Goal: Task Accomplishment & Management: Manage account settings

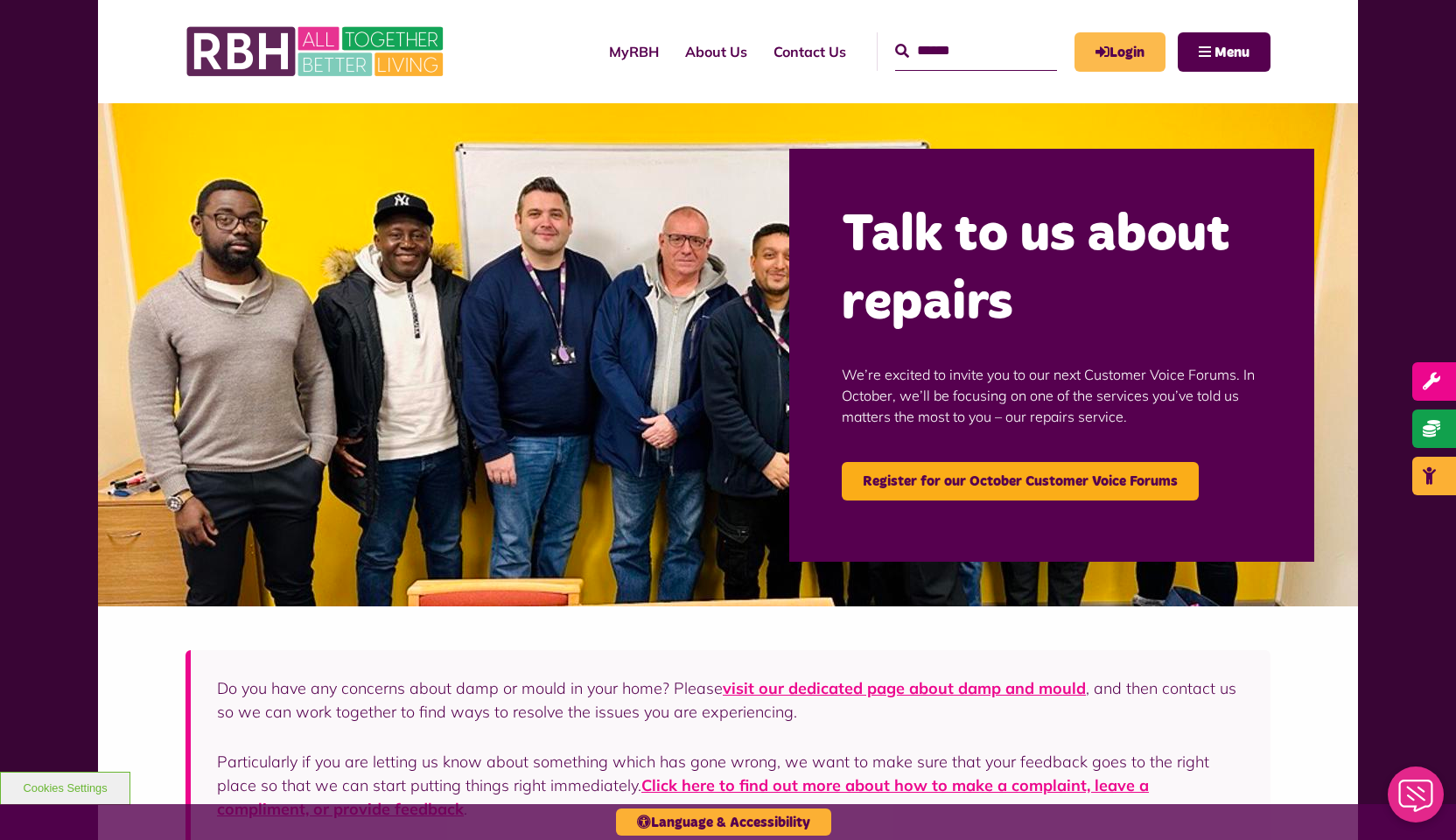
click at [1108, 46] on link "Login" at bounding box center [1120, 52] width 91 height 39
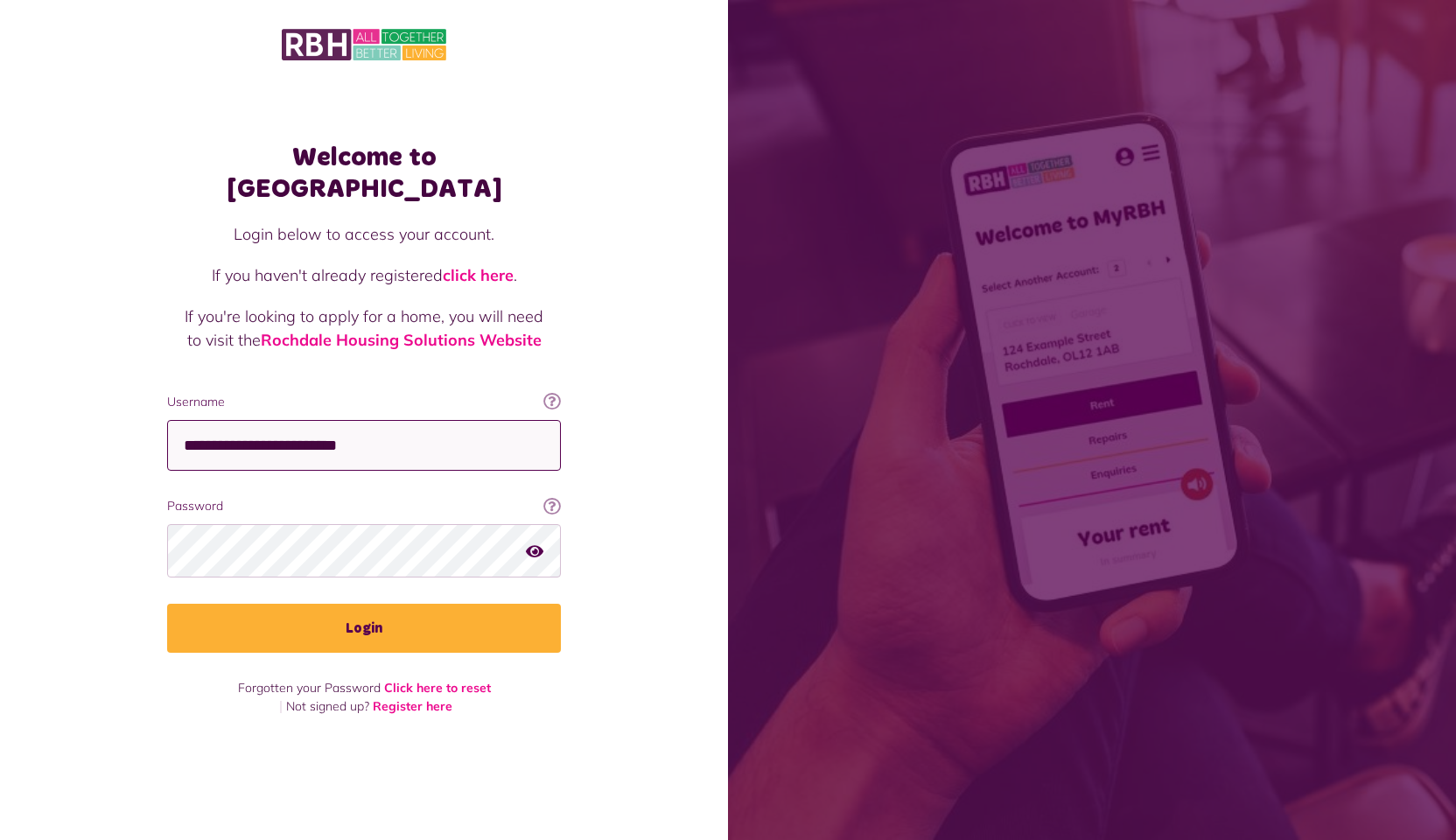
type input "**********"
click at [364, 613] on button "Login" at bounding box center [364, 628] width 393 height 49
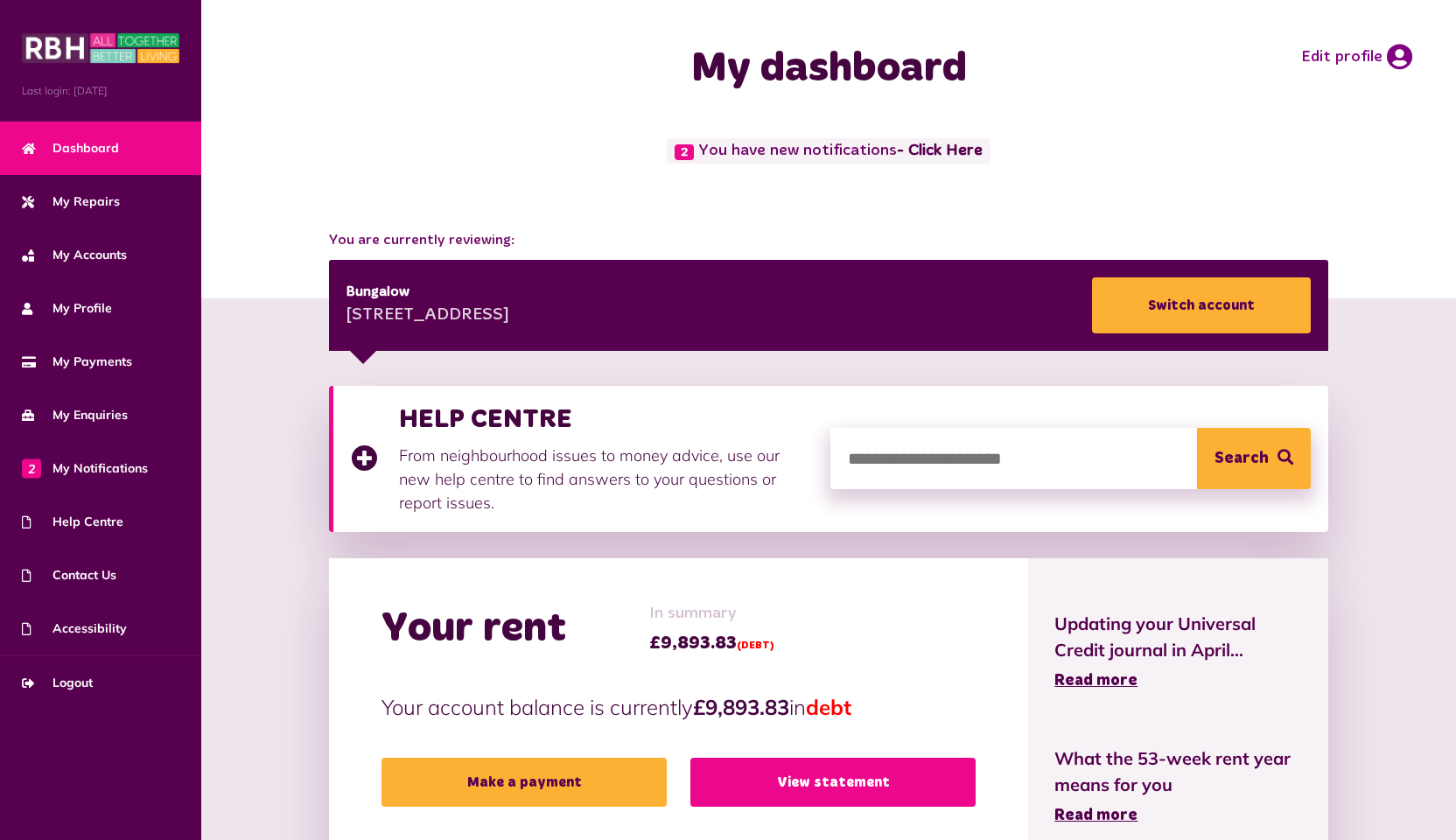
click at [831, 776] on link "View statement" at bounding box center [833, 782] width 285 height 49
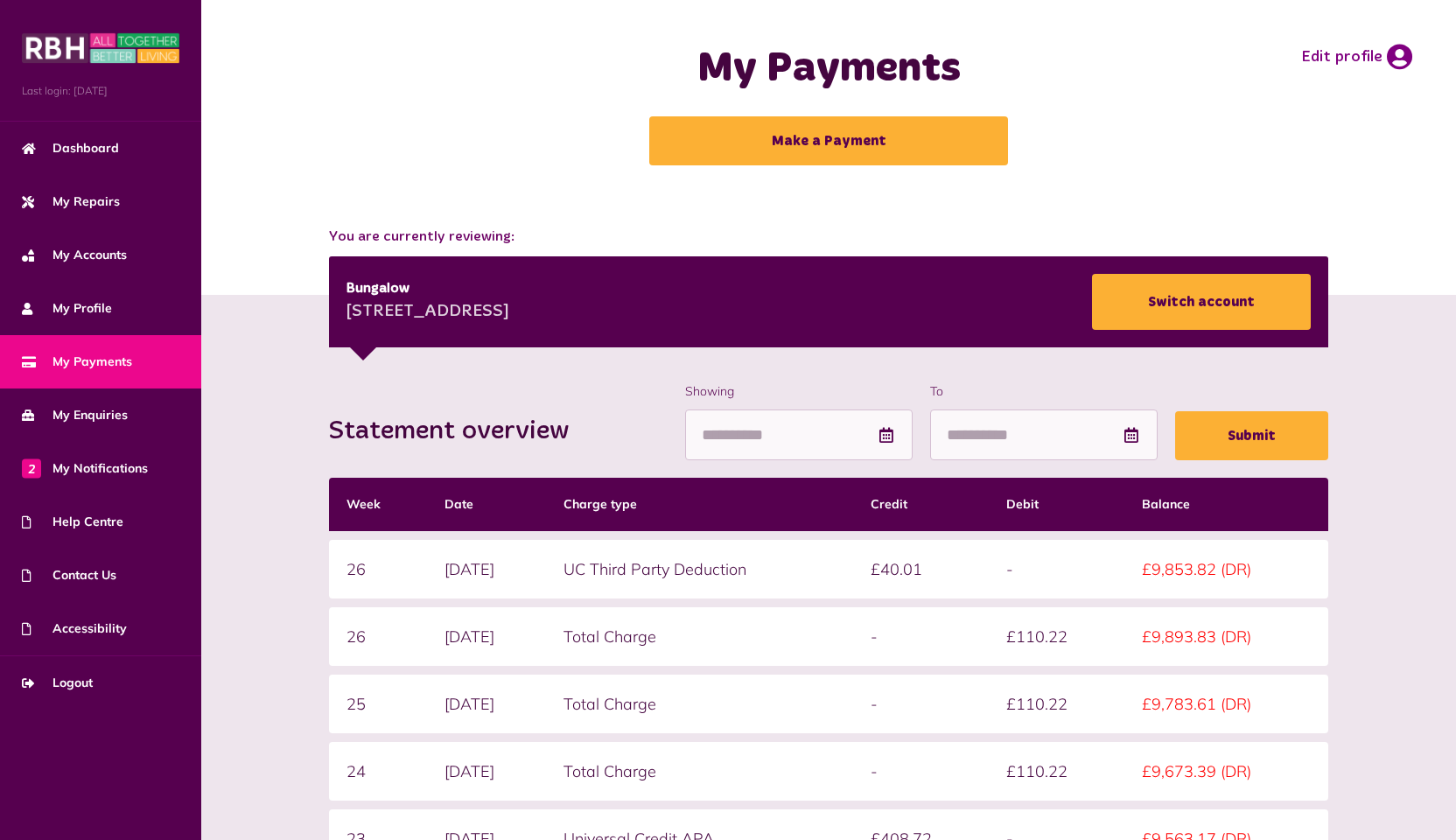
scroll to position [32, 0]
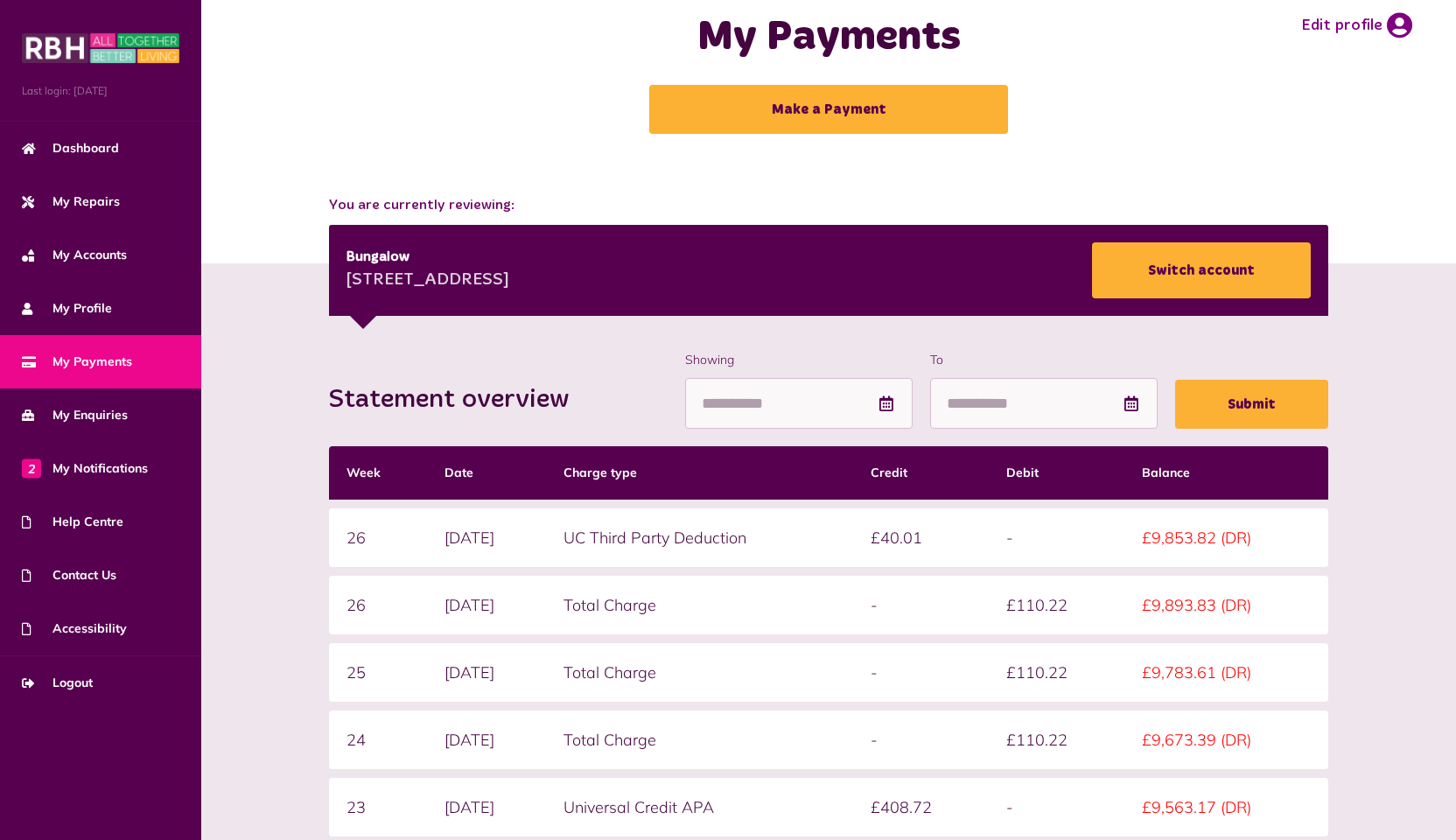
click at [878, 407] on icon at bounding box center [886, 403] width 17 height 15
click at [878, 403] on icon at bounding box center [886, 403] width 17 height 15
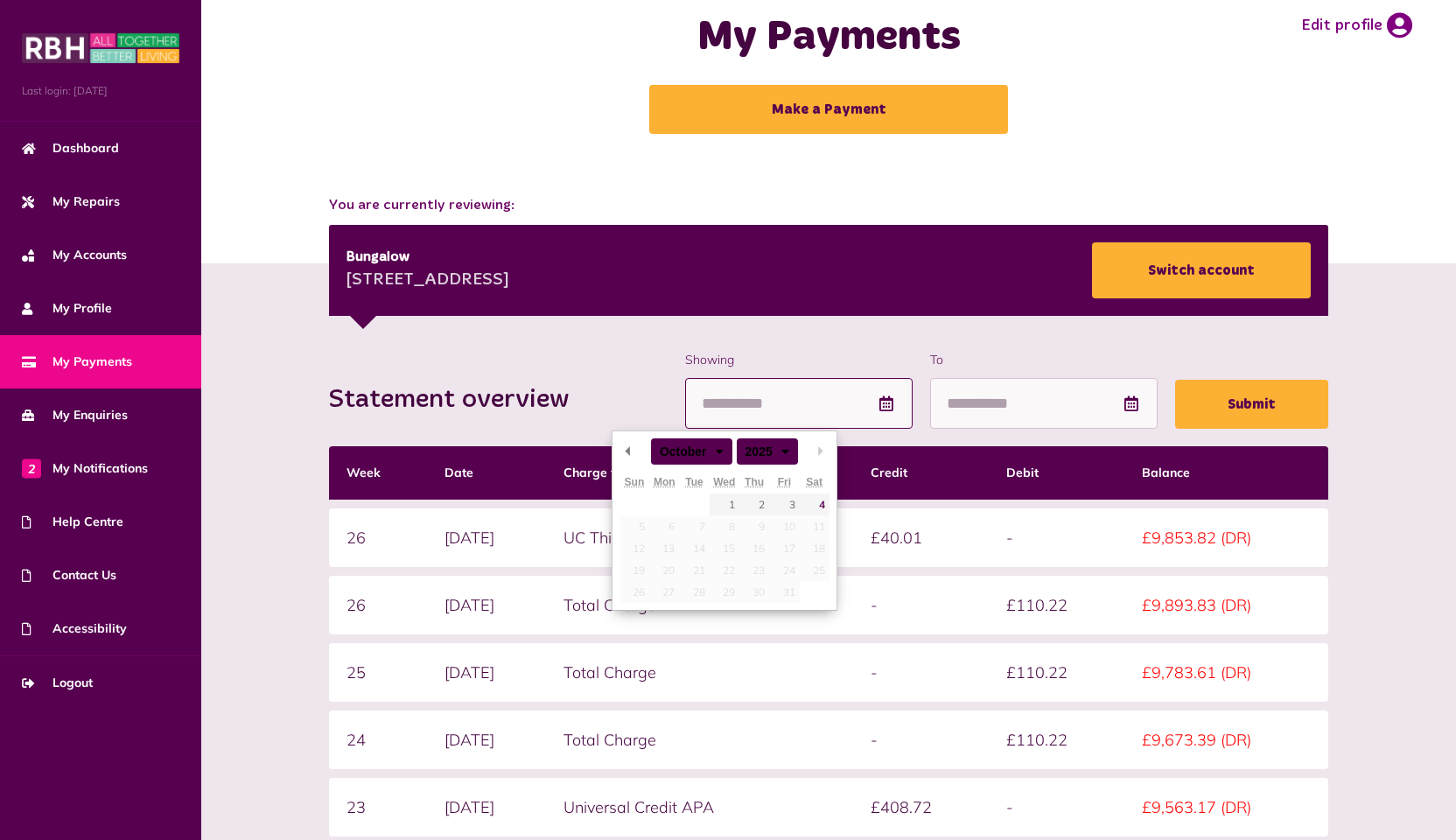
click at [687, 403] on input "Showing" at bounding box center [799, 404] width 228 height 52
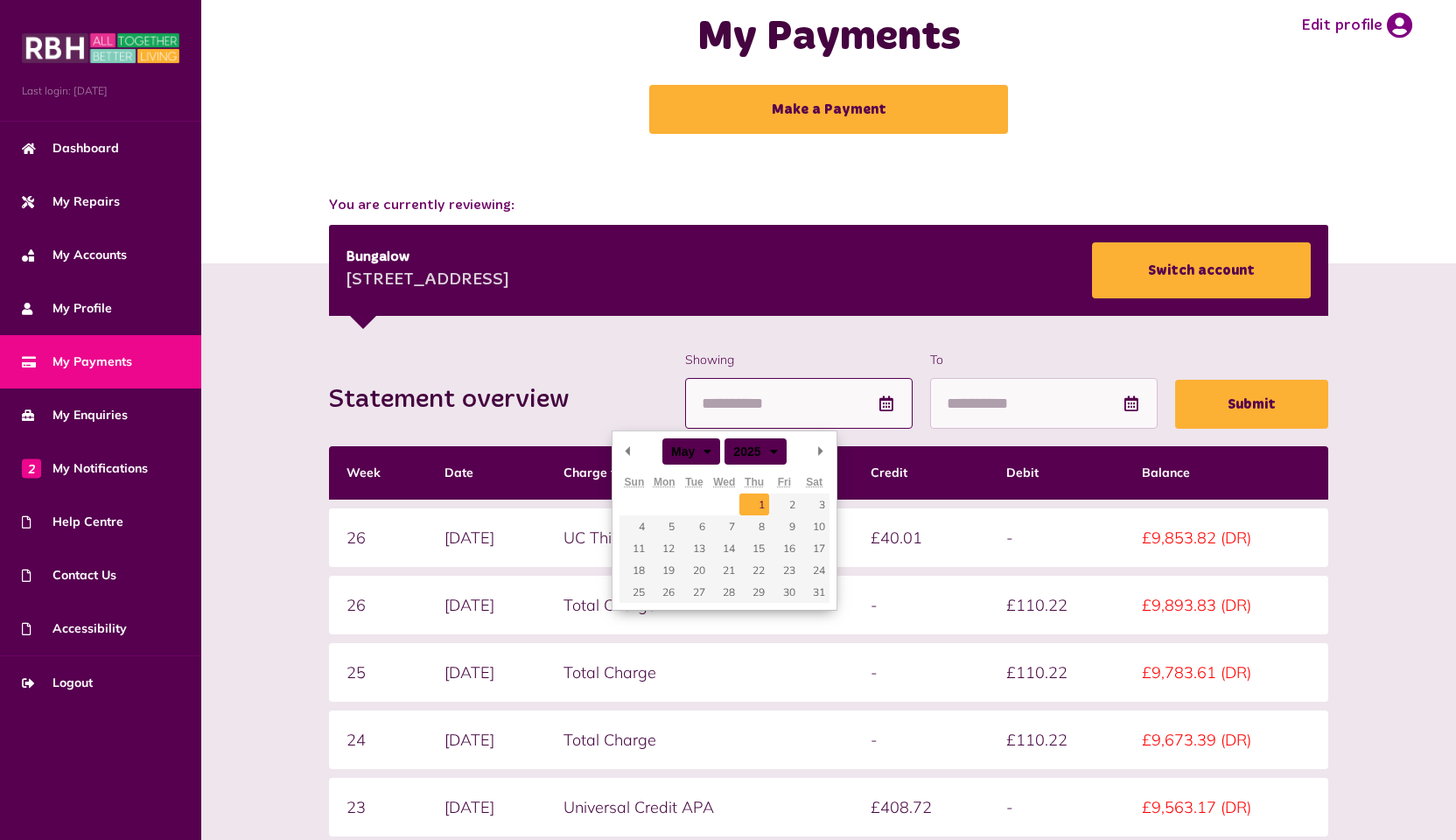
type input "**********"
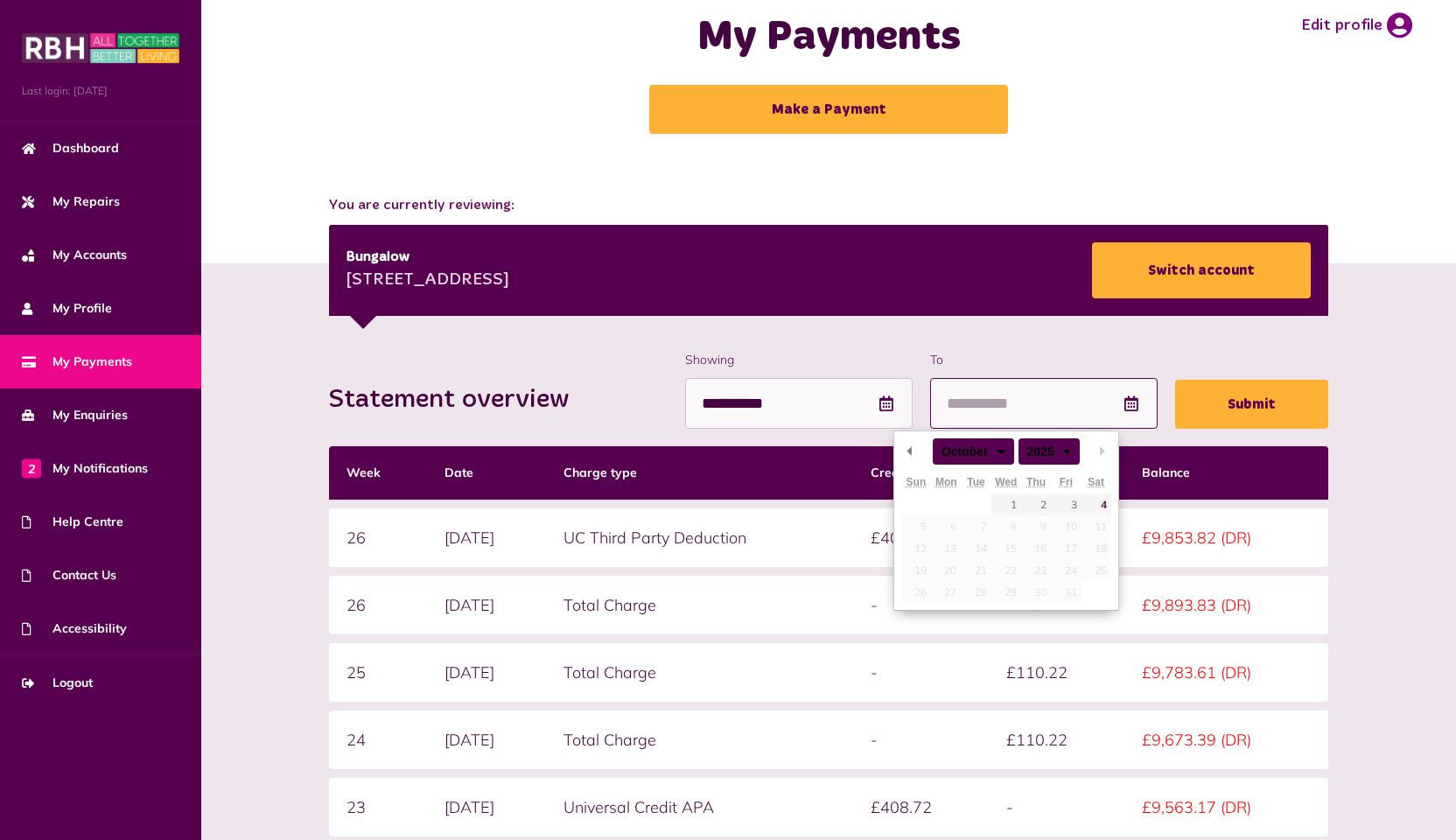
click at [954, 402] on input "To" at bounding box center [1044, 404] width 228 height 52
type input "**********"
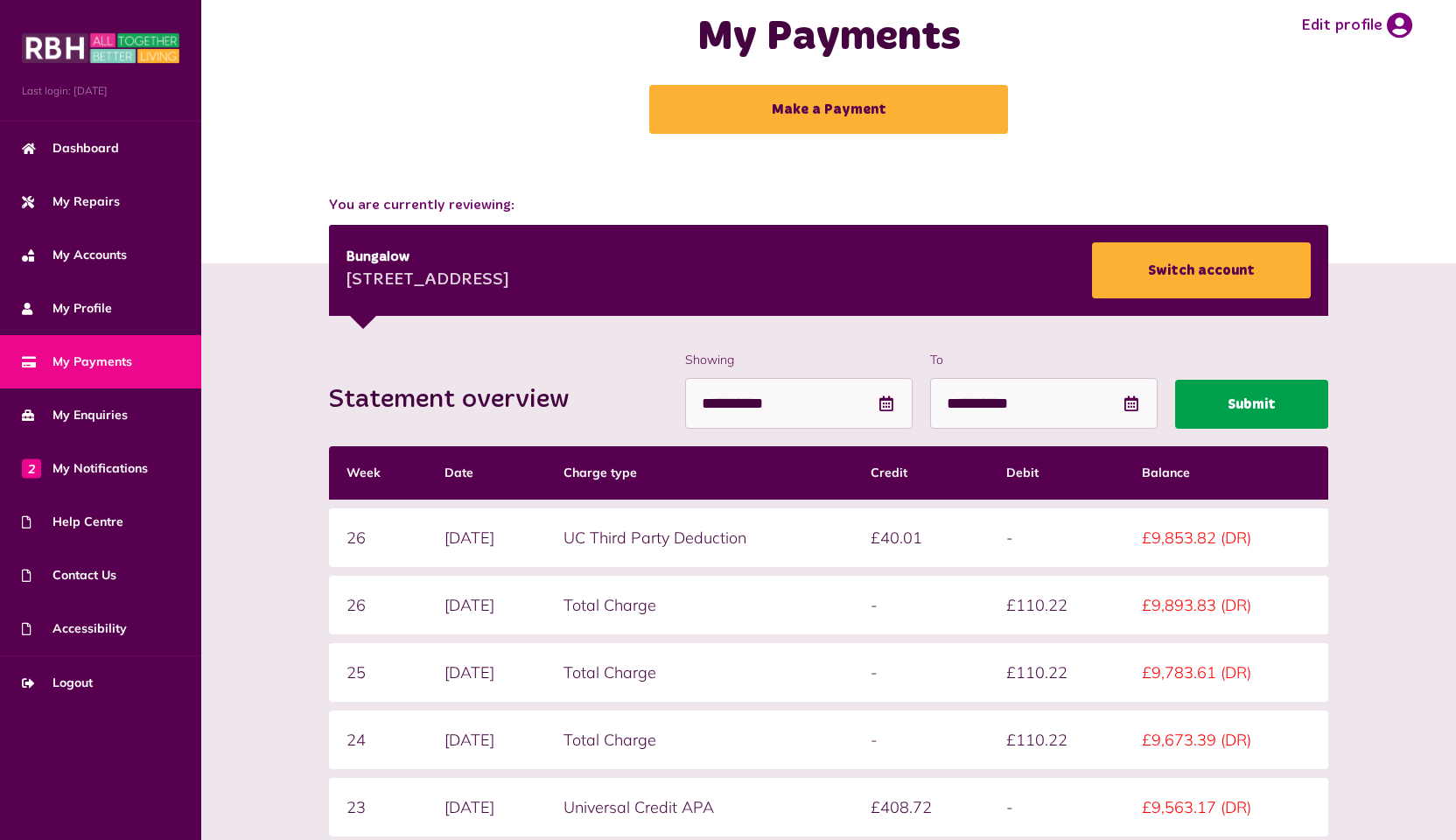
click at [1237, 417] on button "Submit" at bounding box center [1252, 404] width 153 height 49
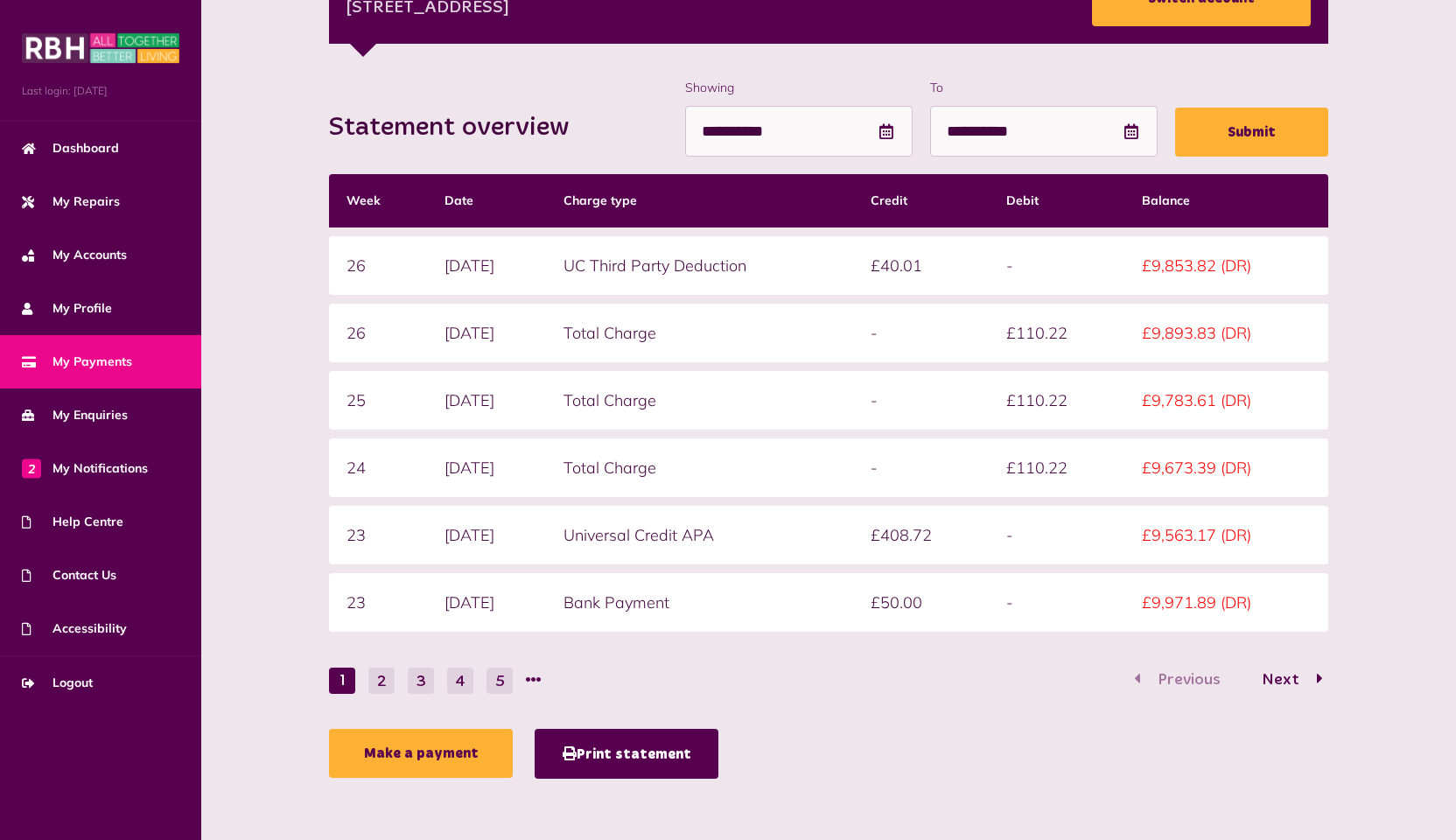
scroll to position [306, 0]
click at [649, 759] on button "Print statement" at bounding box center [627, 754] width 184 height 50
click at [1009, 738] on div "Make a payment Print statement" at bounding box center [829, 758] width 999 height 58
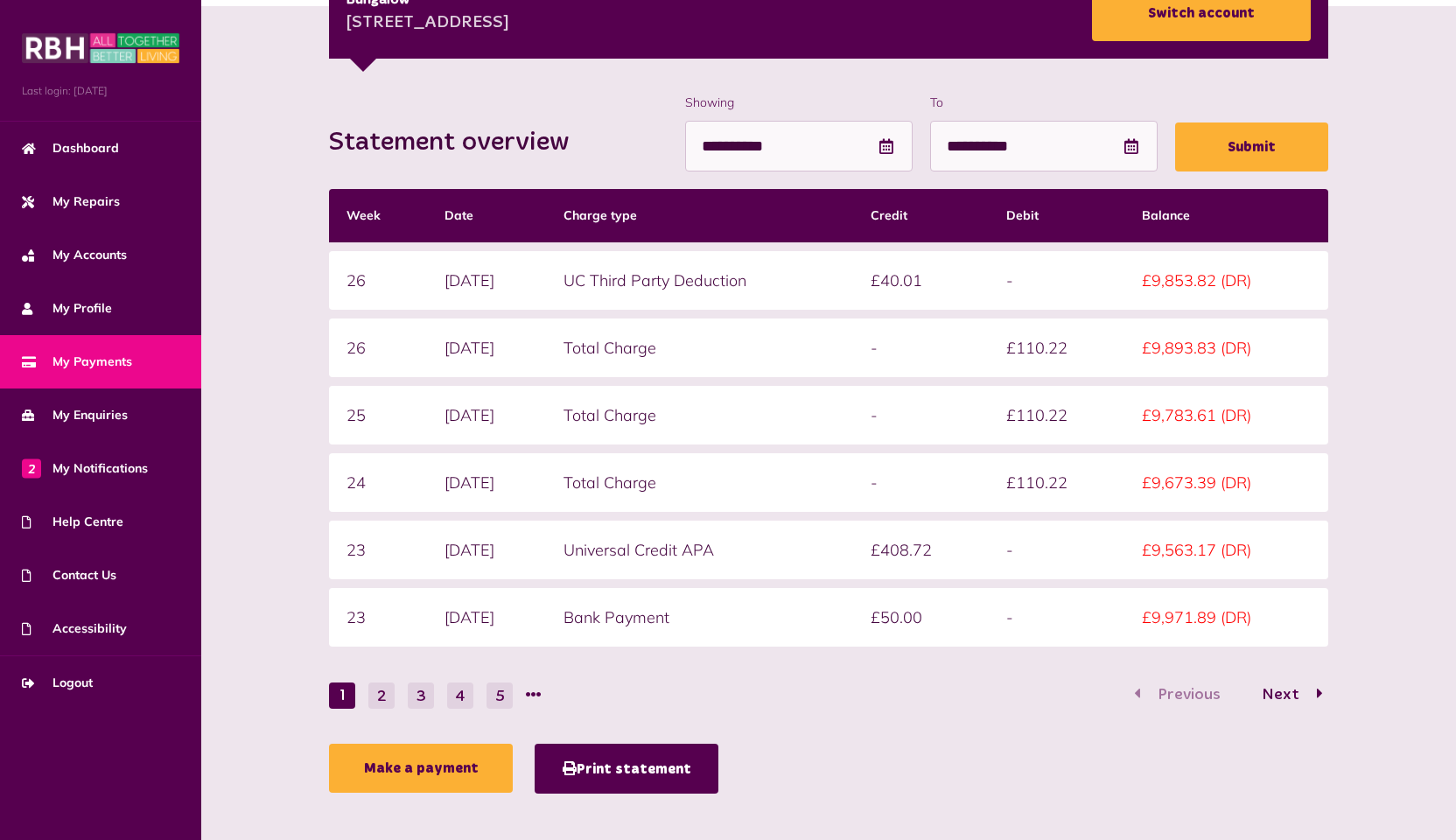
scroll to position [297, 0]
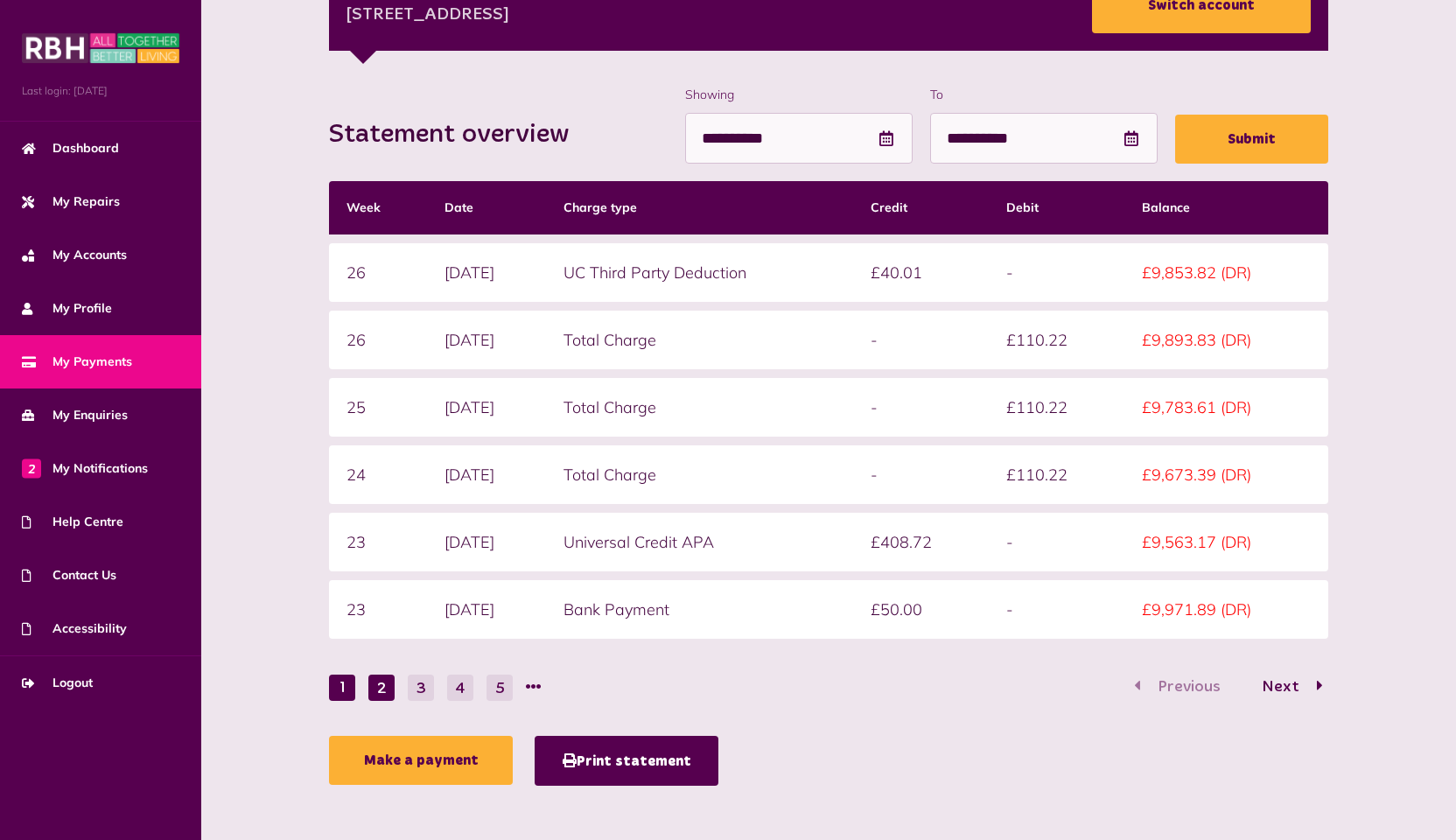
click at [378, 686] on button "2" at bounding box center [381, 687] width 26 height 26
